Goal: Register for event/course

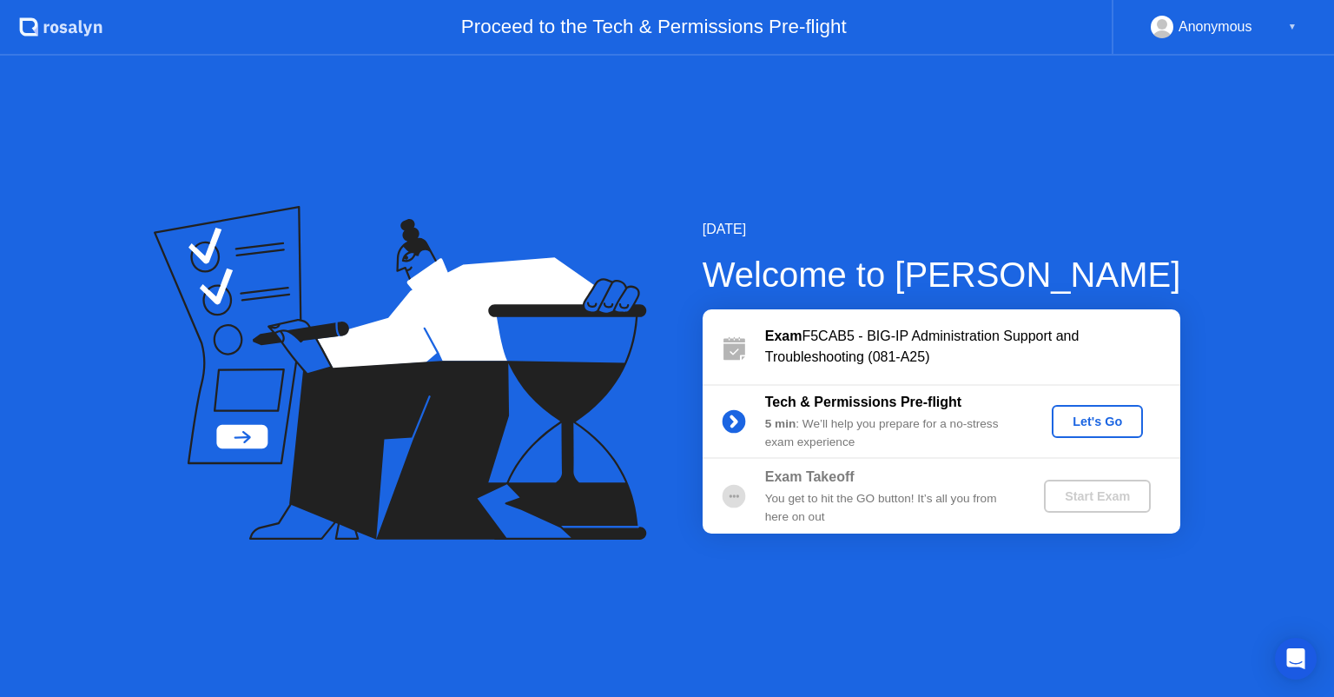
click at [1095, 427] on div "Let's Go" at bounding box center [1097, 421] width 77 height 14
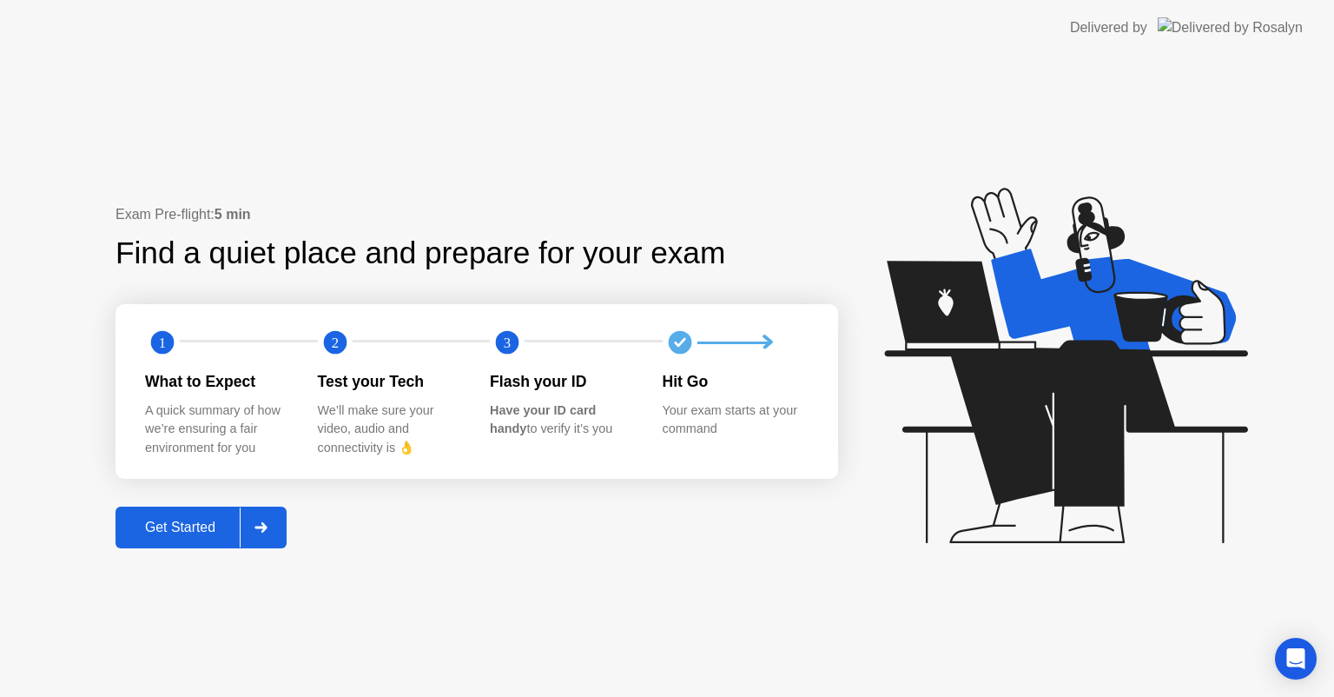
click at [174, 520] on div "Get Started" at bounding box center [180, 528] width 119 height 16
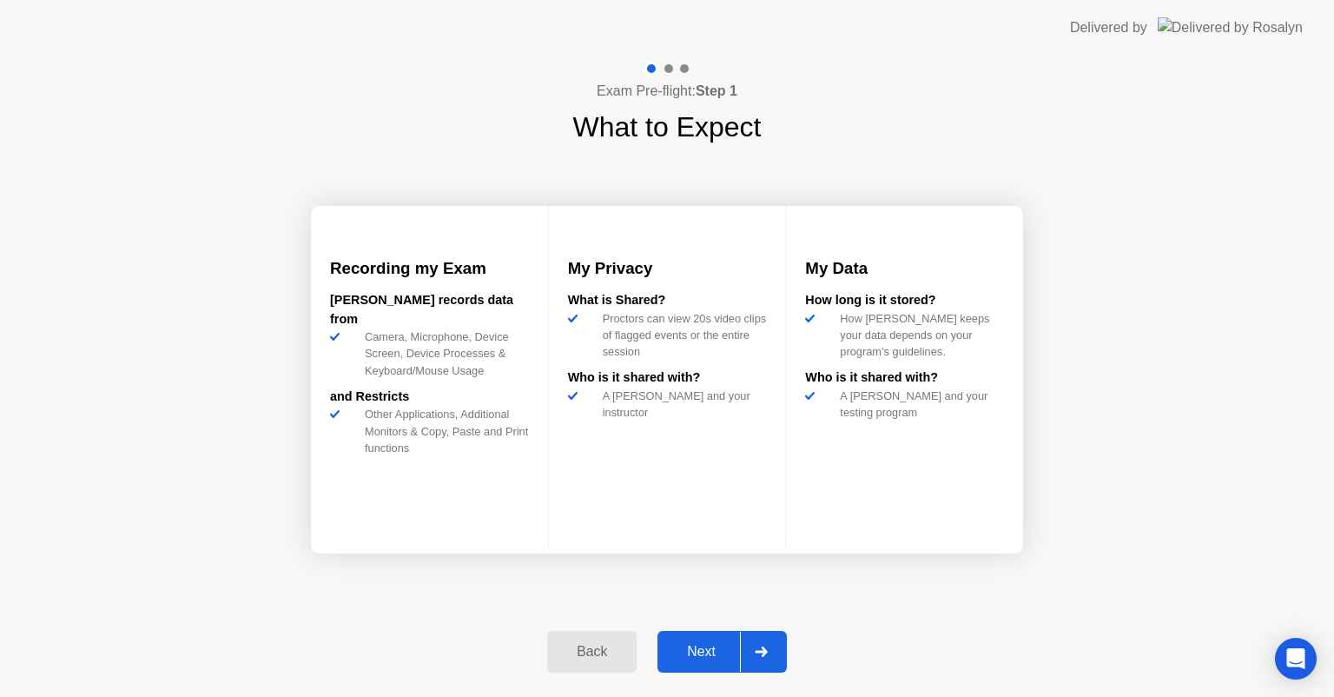
click at [688, 646] on div "Next" at bounding box center [701, 652] width 77 height 16
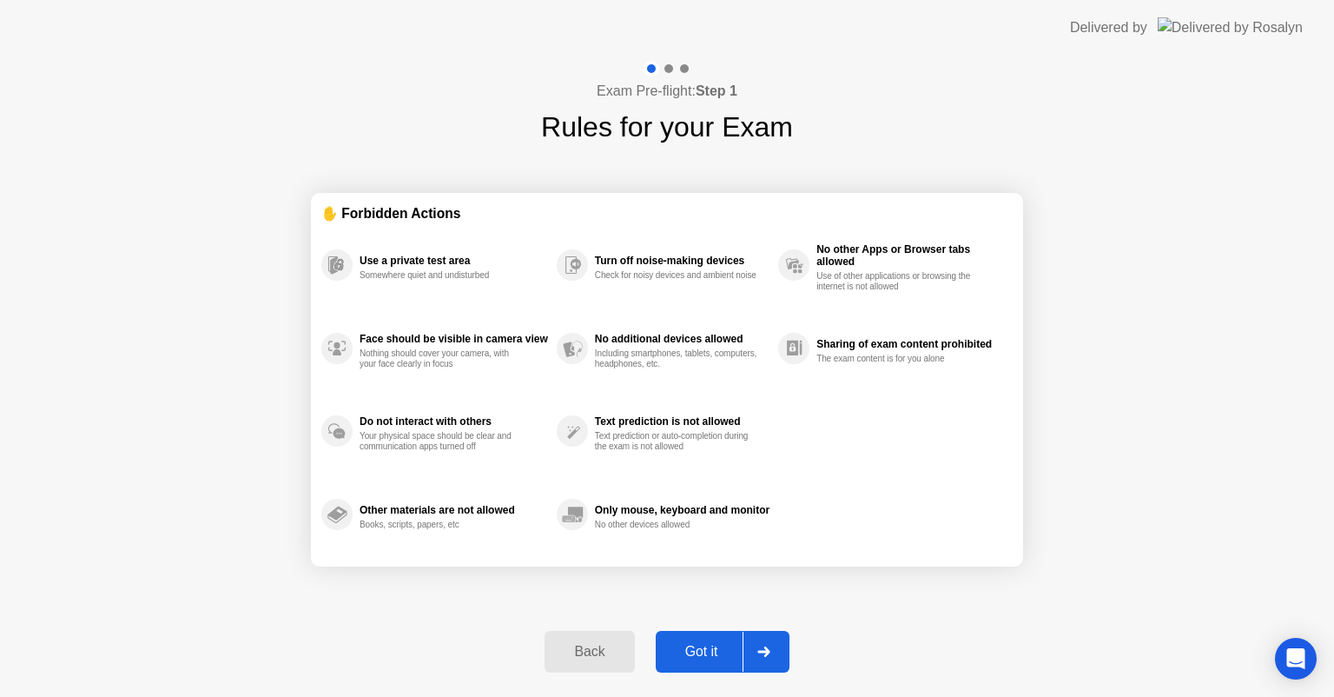
click at [698, 648] on div "Got it" at bounding box center [702, 652] width 82 height 16
select select "**********"
select select "*******"
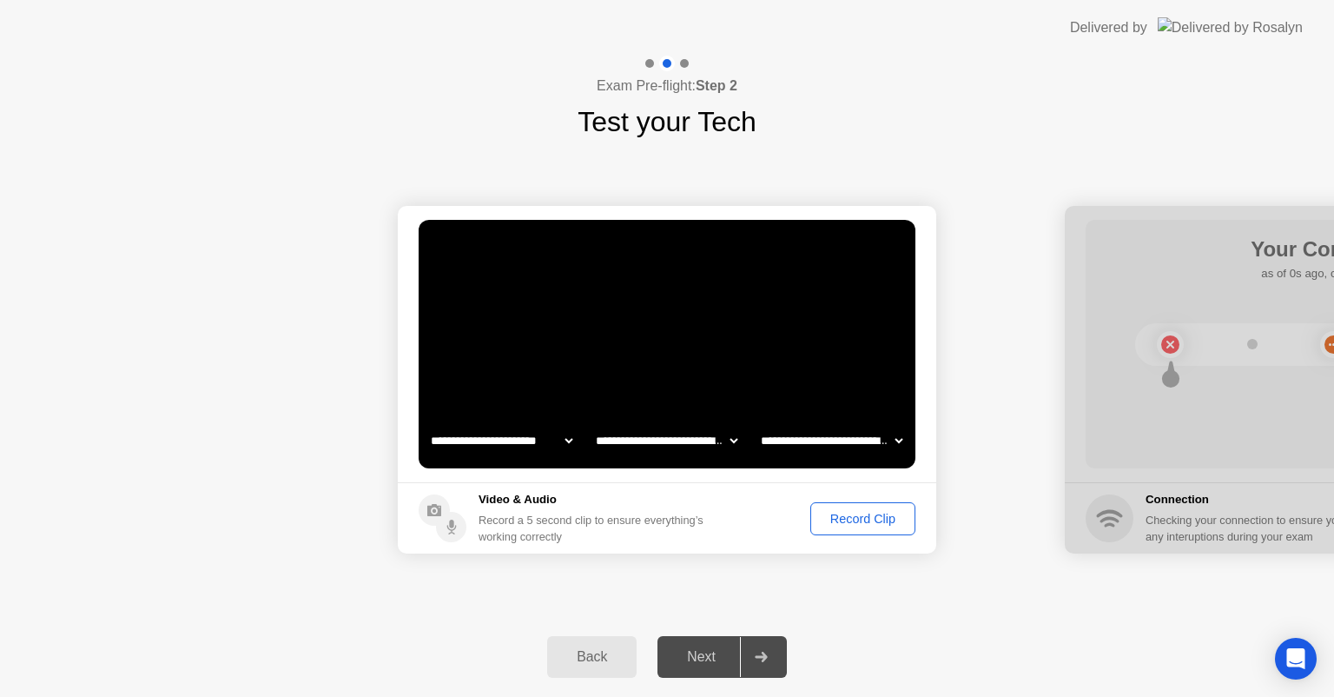
click at [859, 514] on div "Record Clip" at bounding box center [863, 519] width 93 height 14
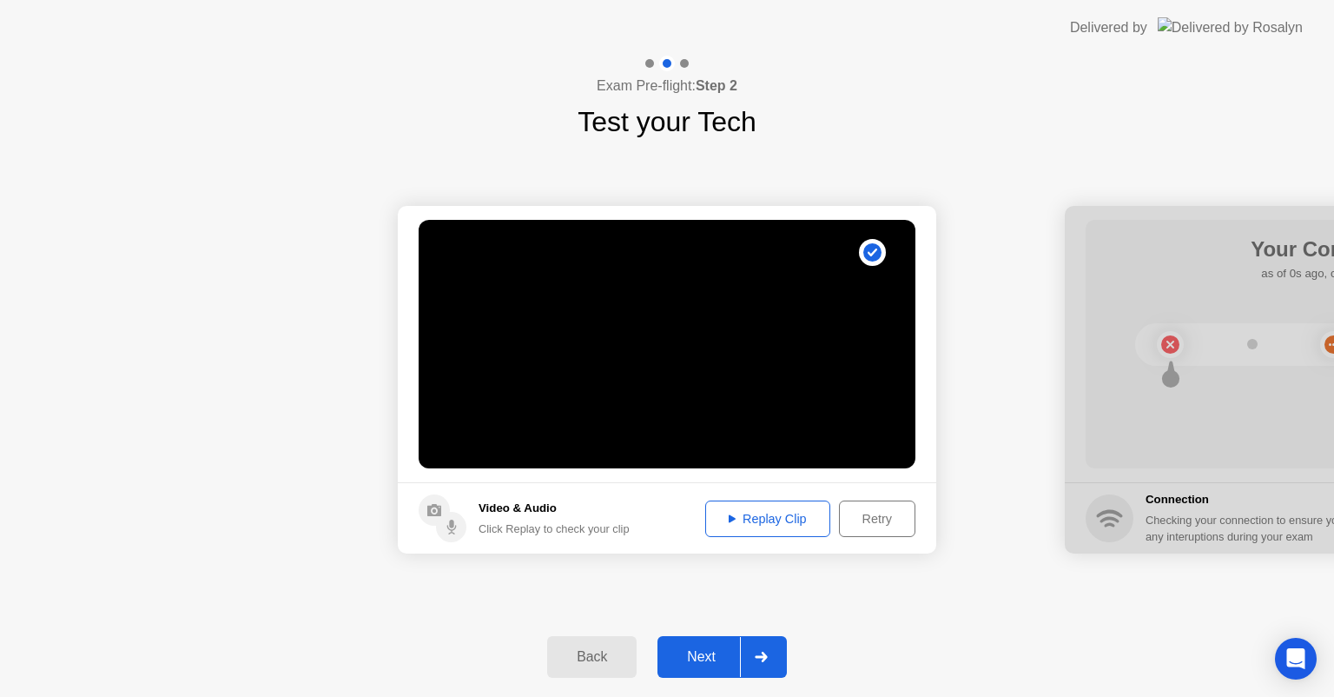
click at [765, 516] on div "Replay Clip" at bounding box center [768, 519] width 113 height 14
click at [713, 652] on div "Next" at bounding box center [701, 657] width 77 height 16
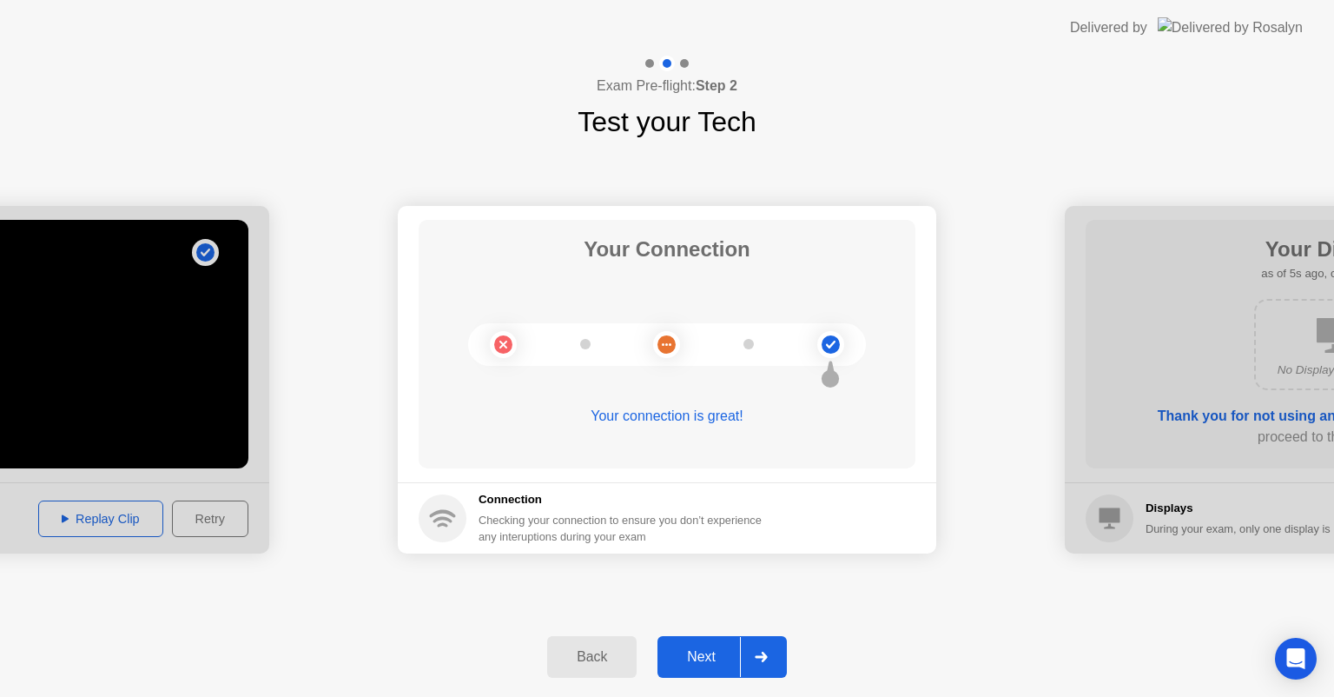
click at [712, 650] on div "Next" at bounding box center [701, 657] width 77 height 16
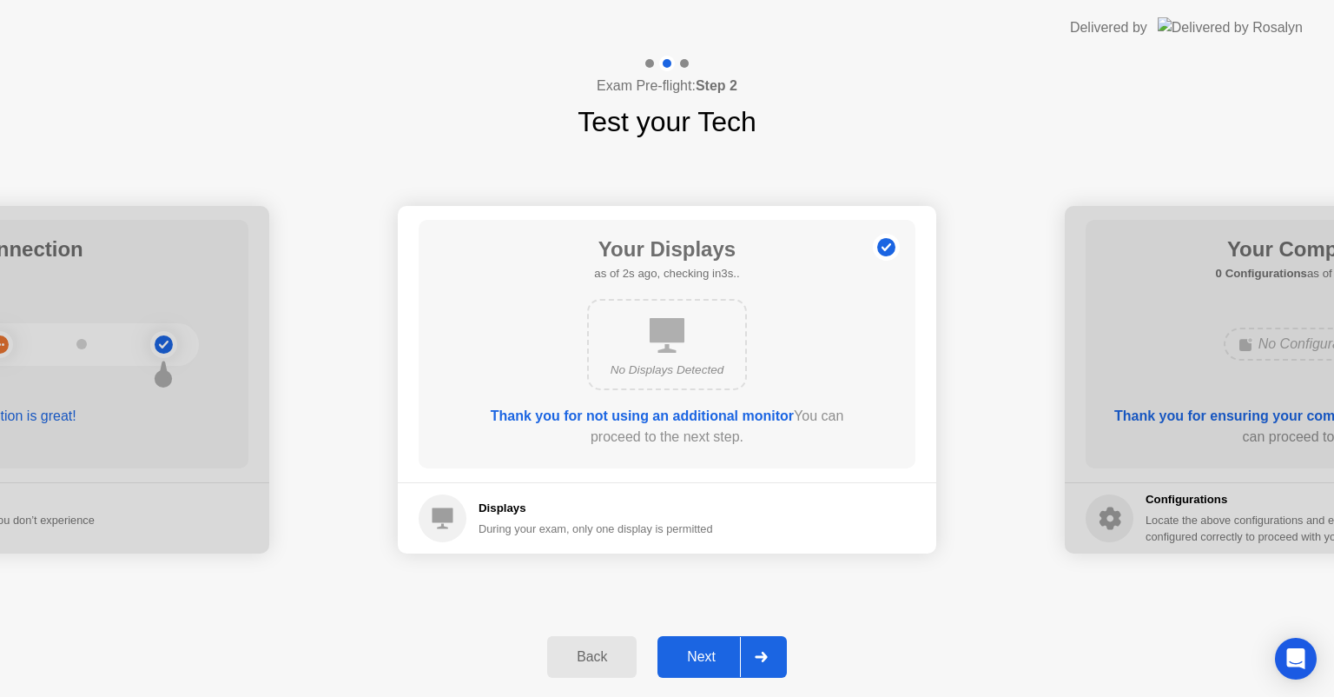
click at [705, 654] on div "Next" at bounding box center [701, 657] width 77 height 16
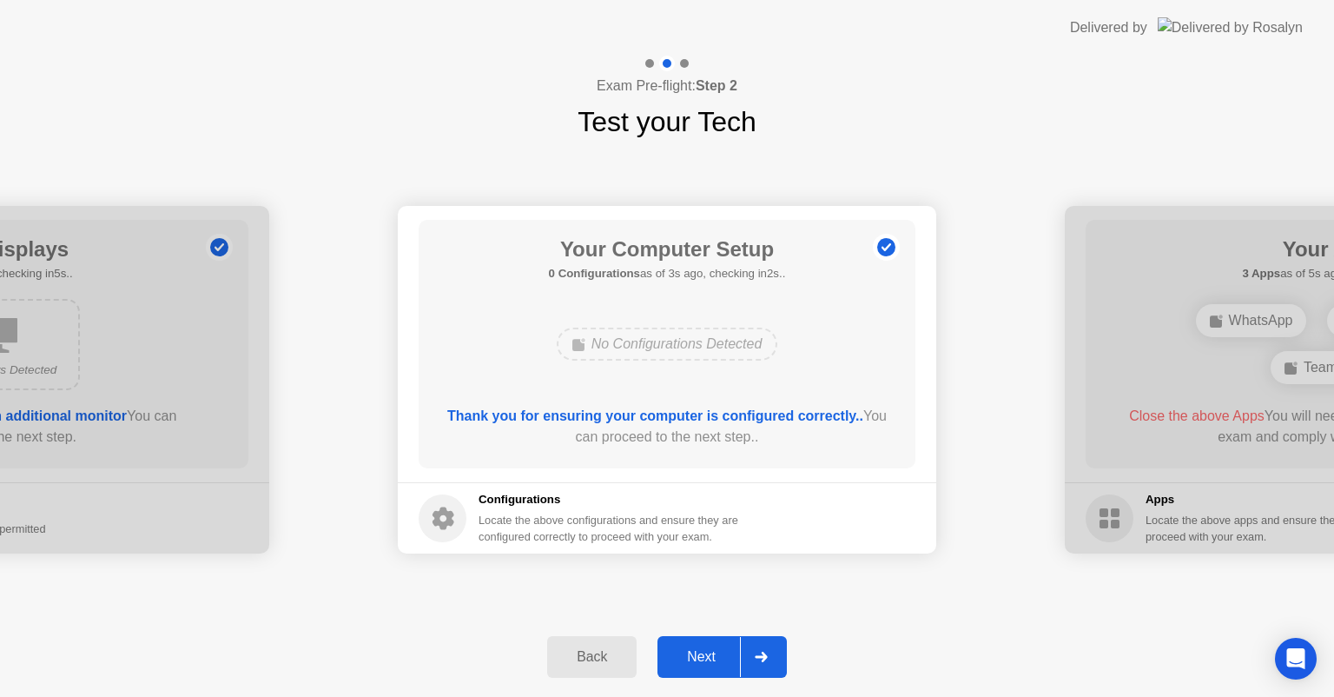
click at [705, 651] on div "Next" at bounding box center [701, 657] width 77 height 16
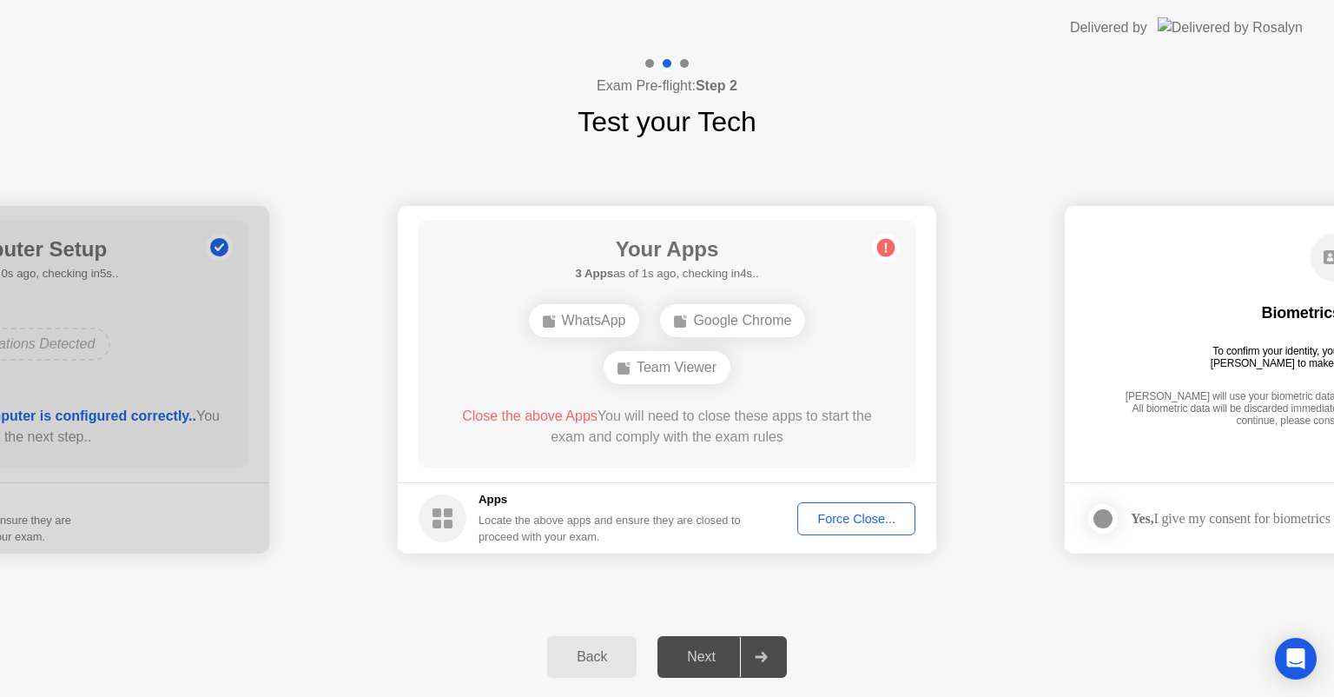
click at [855, 517] on div "Force Close..." at bounding box center [857, 519] width 106 height 14
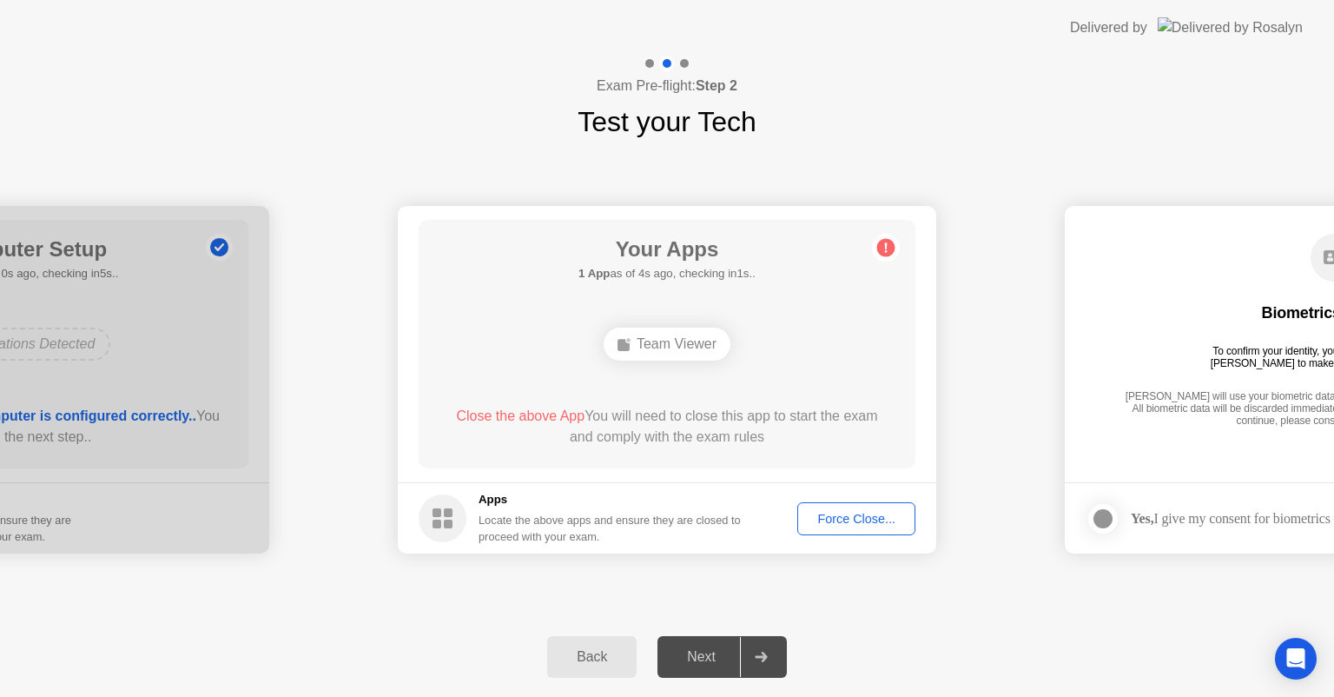
click at [842, 513] on div "Force Close..." at bounding box center [857, 519] width 106 height 14
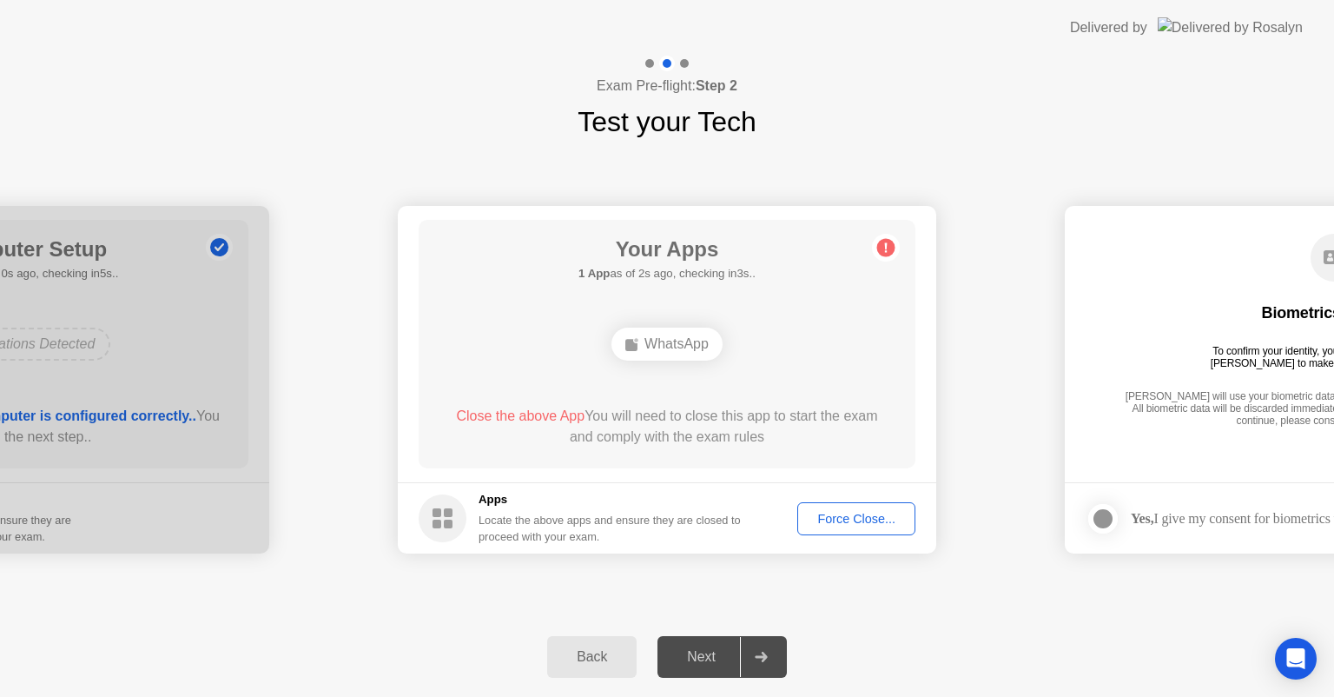
click at [853, 514] on div "Force Close..." at bounding box center [857, 519] width 106 height 14
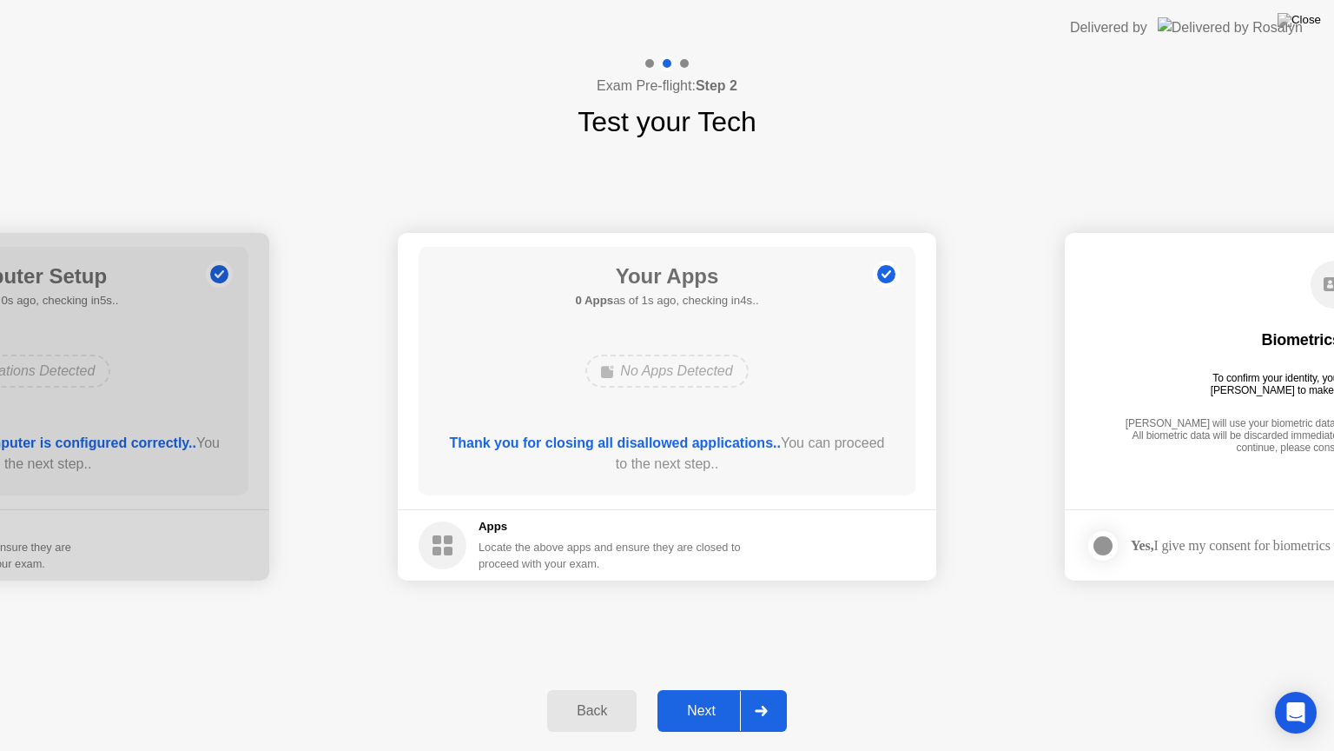
click at [693, 696] on div "Next" at bounding box center [701, 711] width 77 height 16
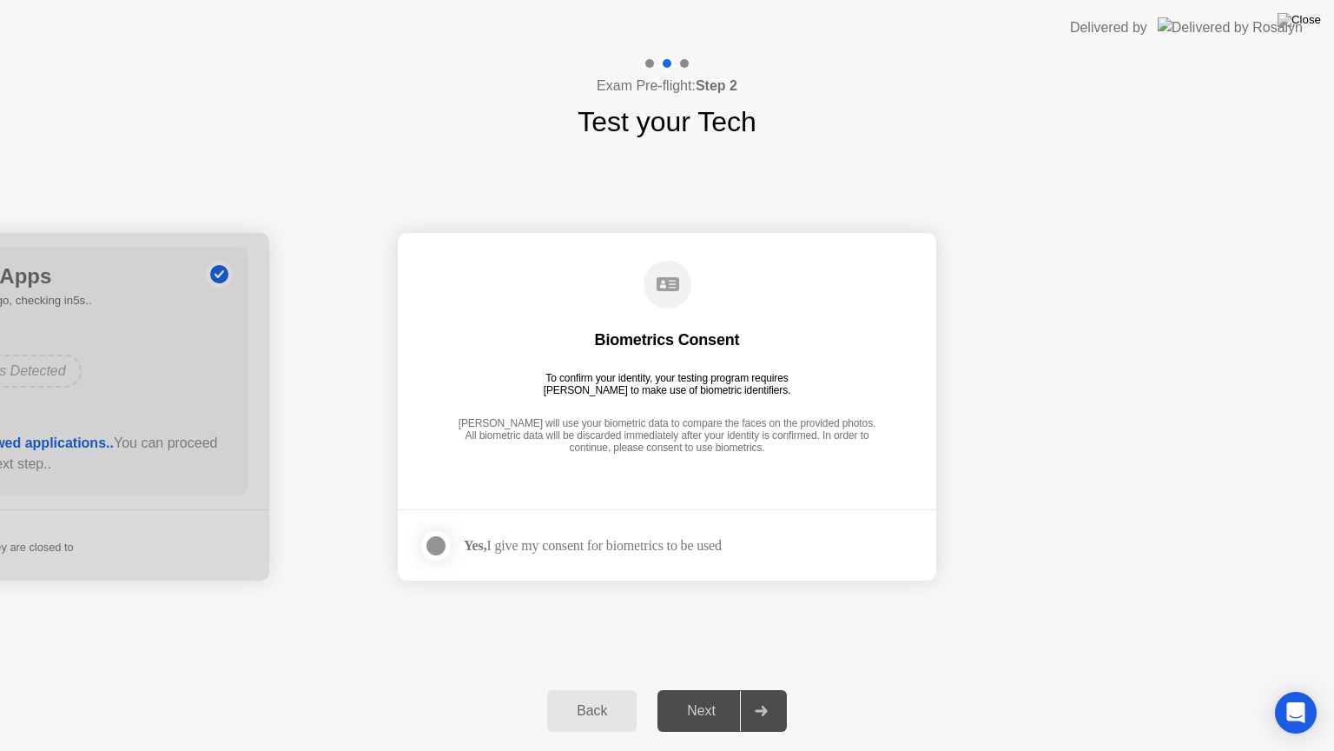
click at [441, 548] on div at bounding box center [436, 545] width 21 height 21
click at [699, 696] on div "Next" at bounding box center [701, 711] width 77 height 16
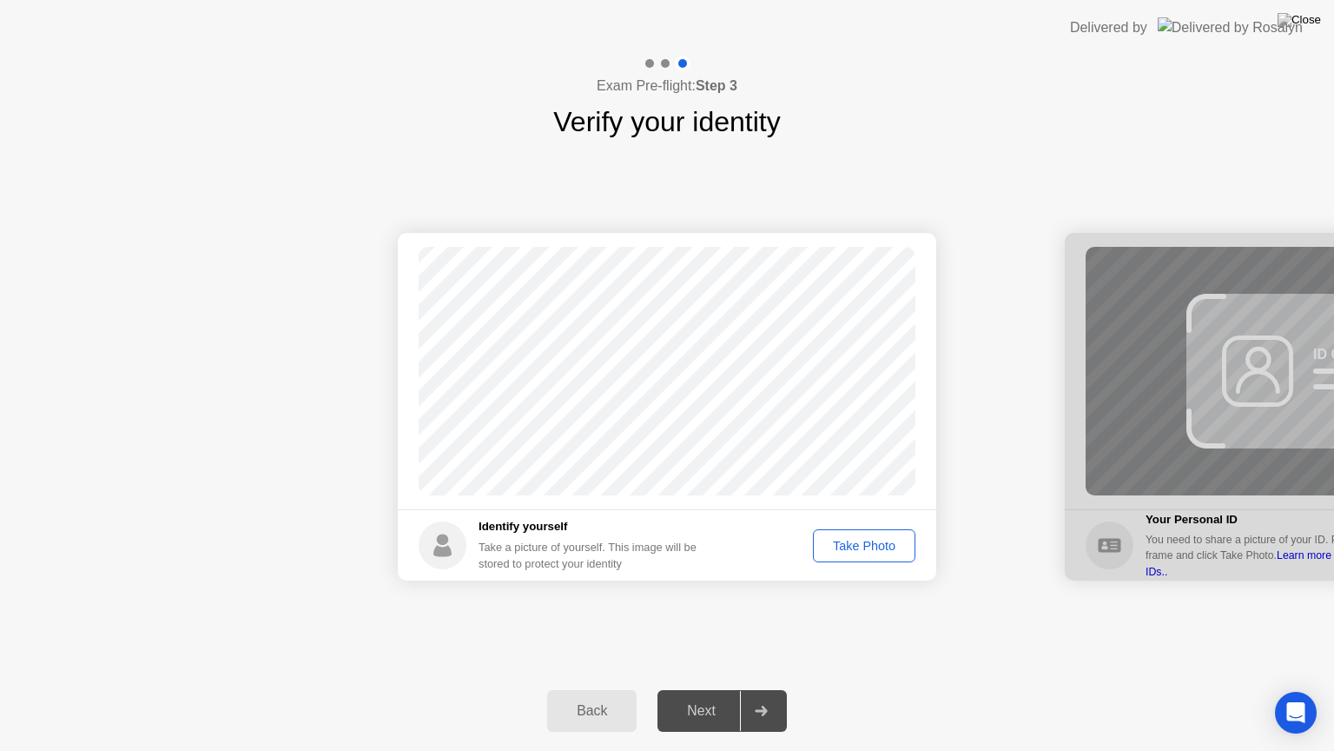
click at [862, 539] on div "Take Photo" at bounding box center [864, 546] width 90 height 14
click at [689, 696] on div "Next" at bounding box center [701, 711] width 77 height 16
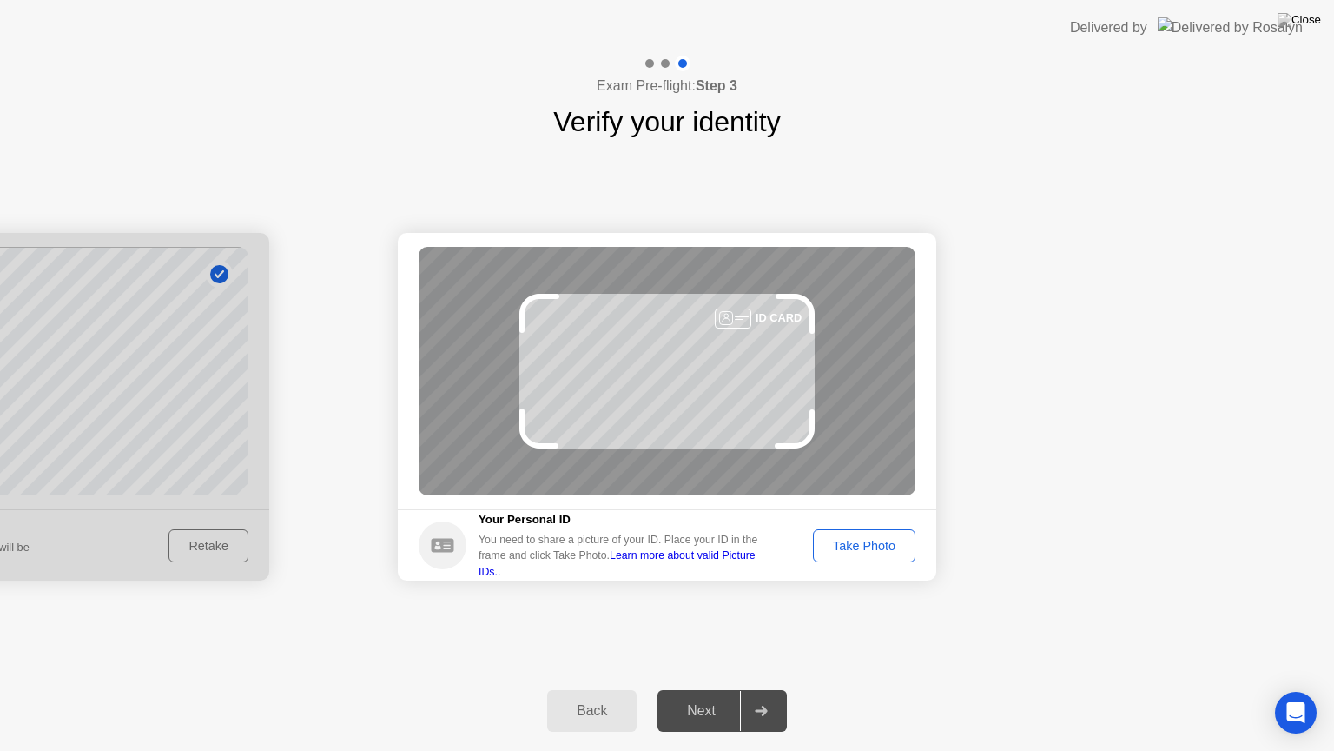
click at [831, 544] on div "Take Photo" at bounding box center [864, 546] width 90 height 14
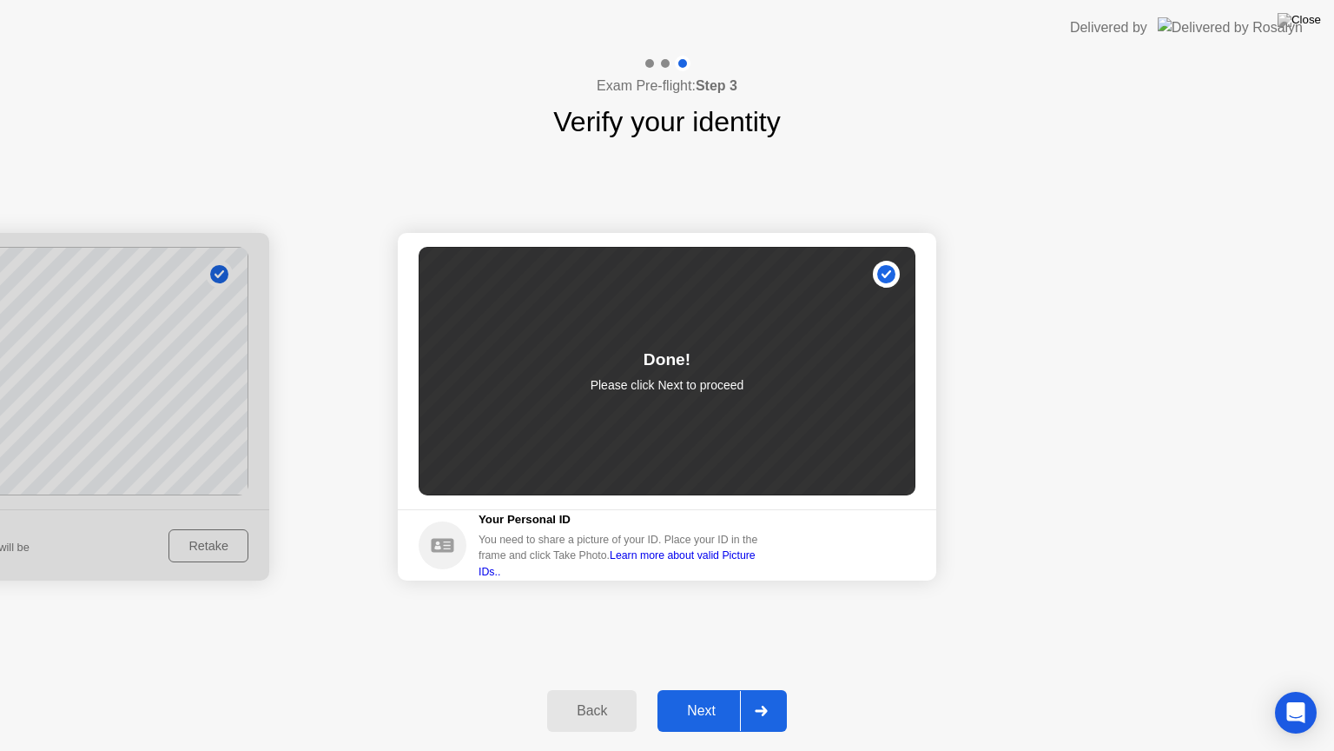
click at [719, 696] on div "Next" at bounding box center [701, 711] width 77 height 16
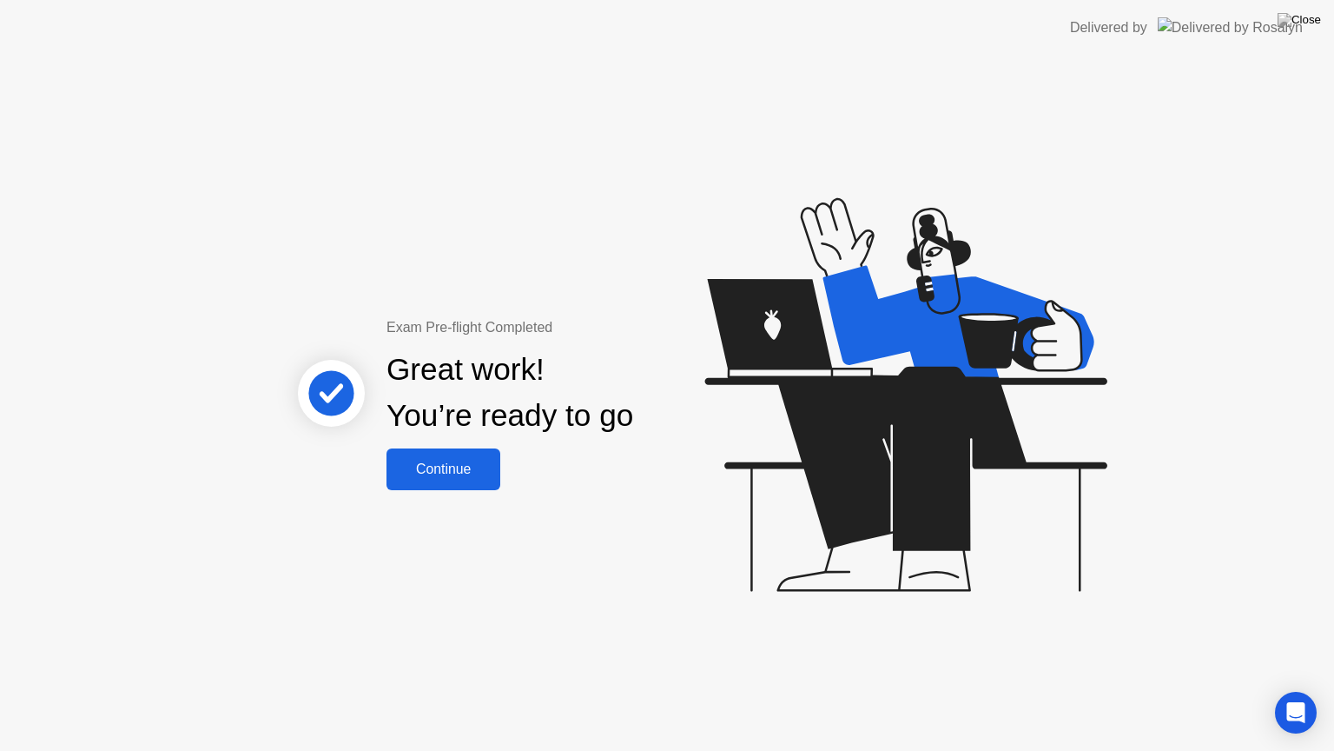
click at [444, 474] on div "Continue" at bounding box center [443, 469] width 103 height 16
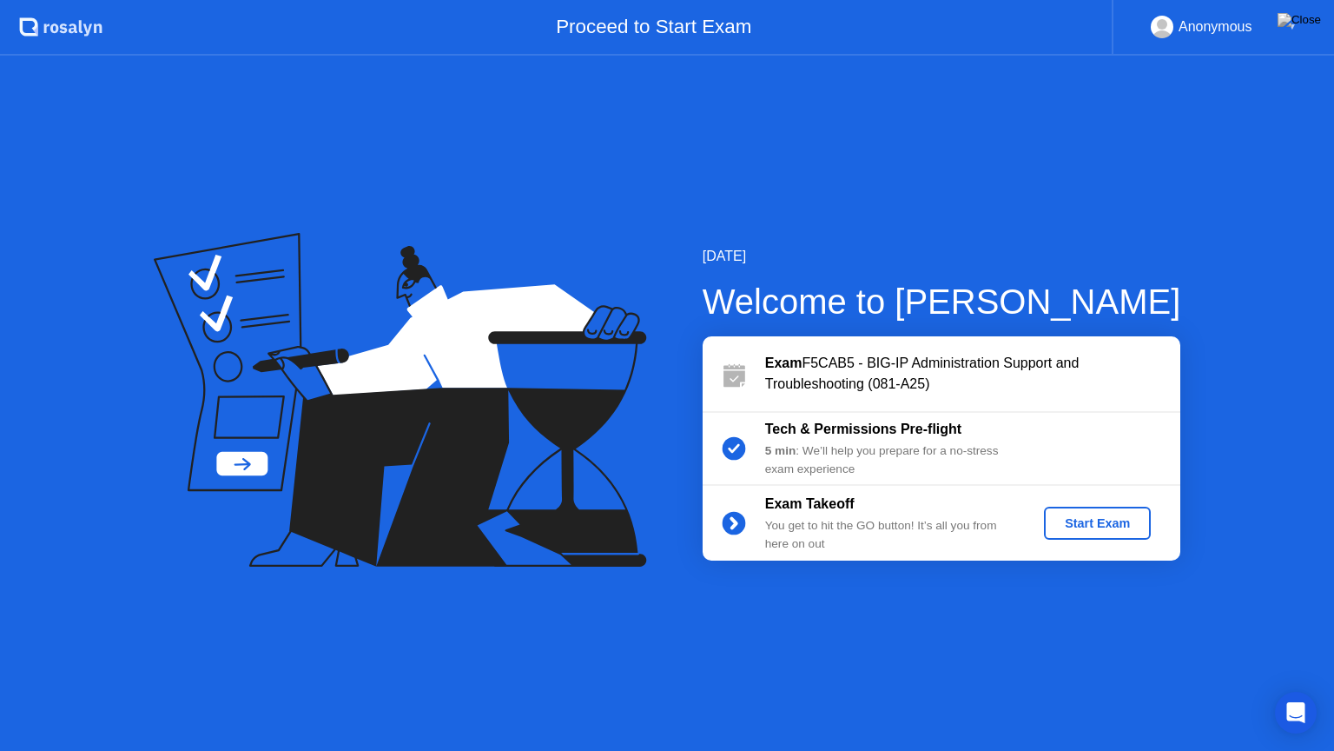
click at [1116, 513] on button "Start Exam" at bounding box center [1097, 523] width 107 height 33
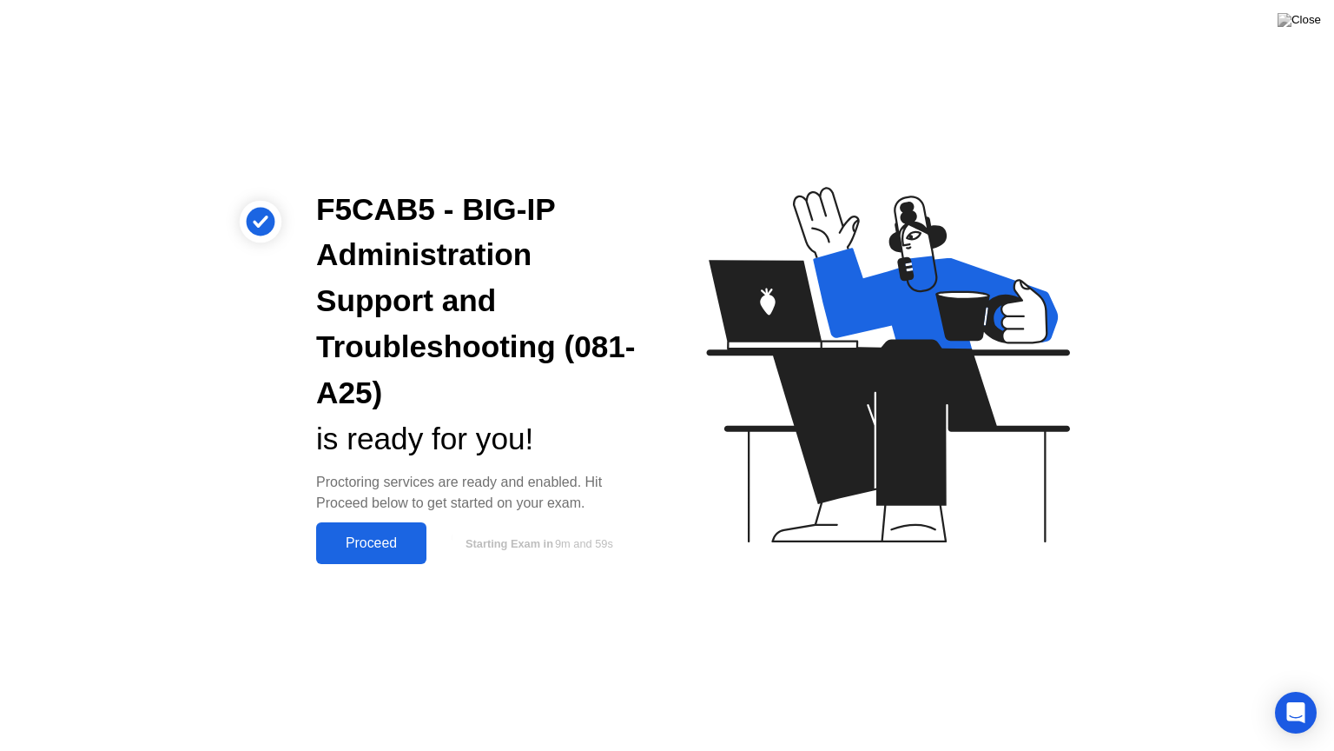
click at [390, 550] on div "Proceed" at bounding box center [371, 543] width 100 height 16
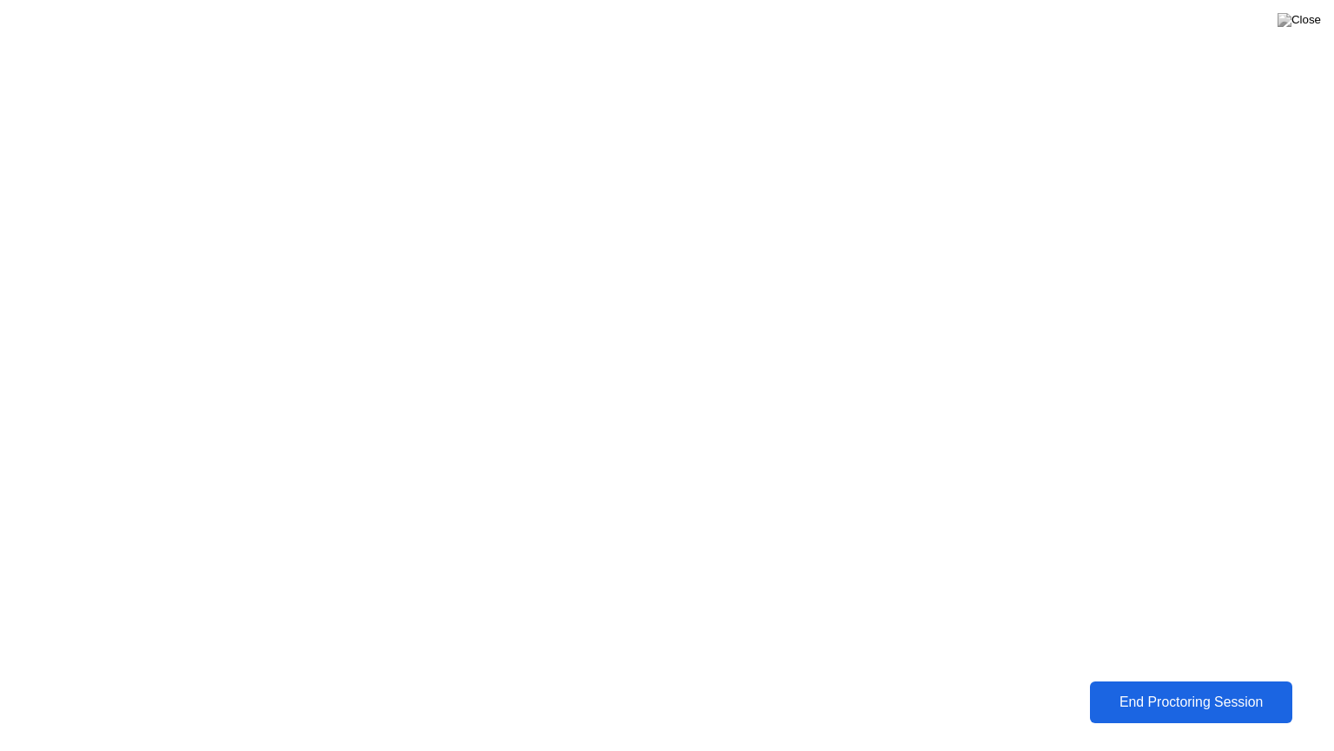
click at [1214, 696] on div "End Proctoring Session" at bounding box center [1191, 702] width 193 height 16
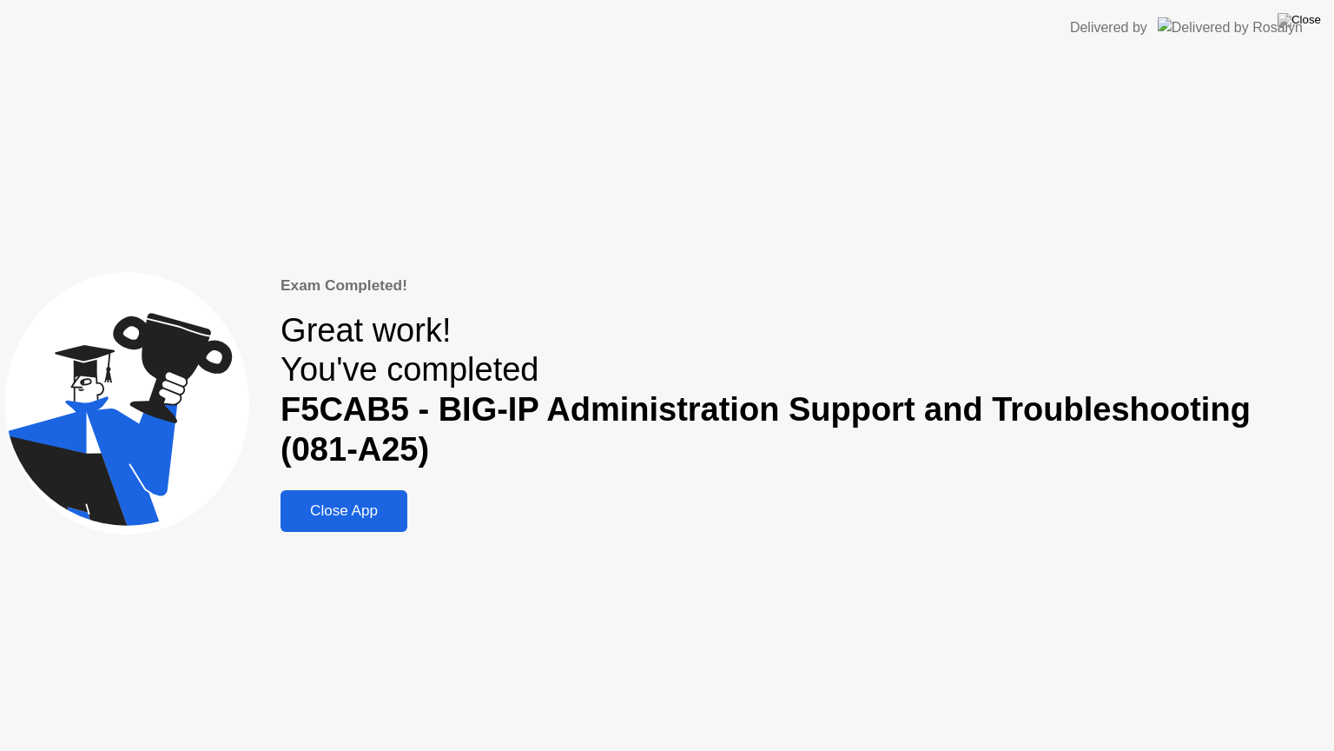
click at [361, 519] on div "Close App" at bounding box center [344, 510] width 116 height 17
